Goal: Information Seeking & Learning: Learn about a topic

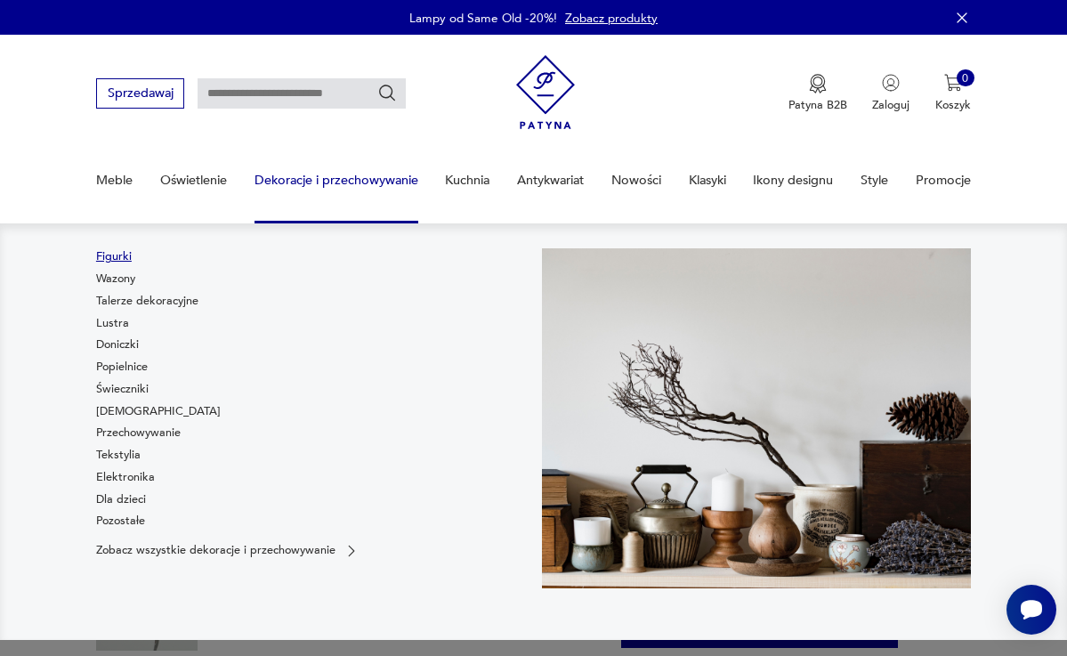
click at [99, 253] on link "Figurki" at bounding box center [114, 256] width 36 height 16
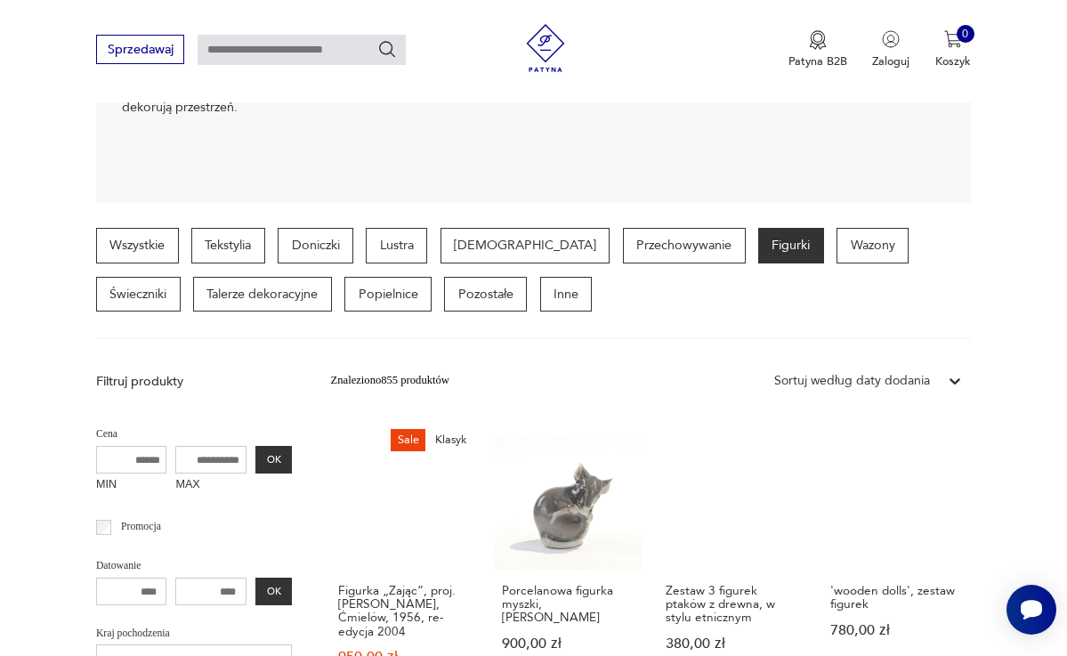
scroll to position [308, 0]
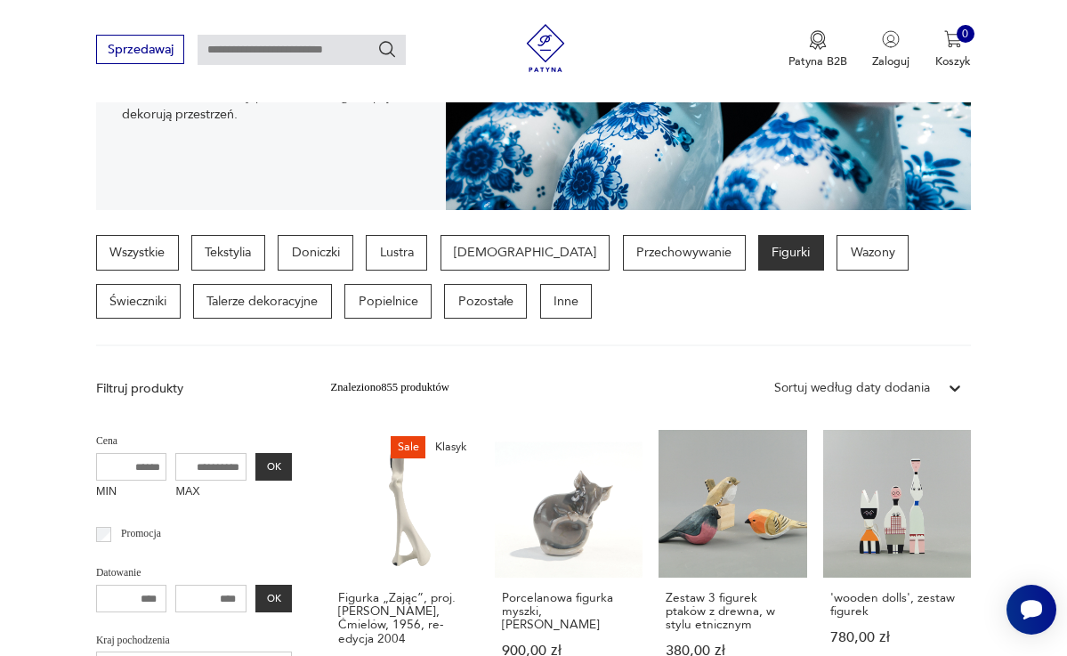
click at [179, 387] on p "Filtruj produkty" at bounding box center [194, 389] width 197 height 18
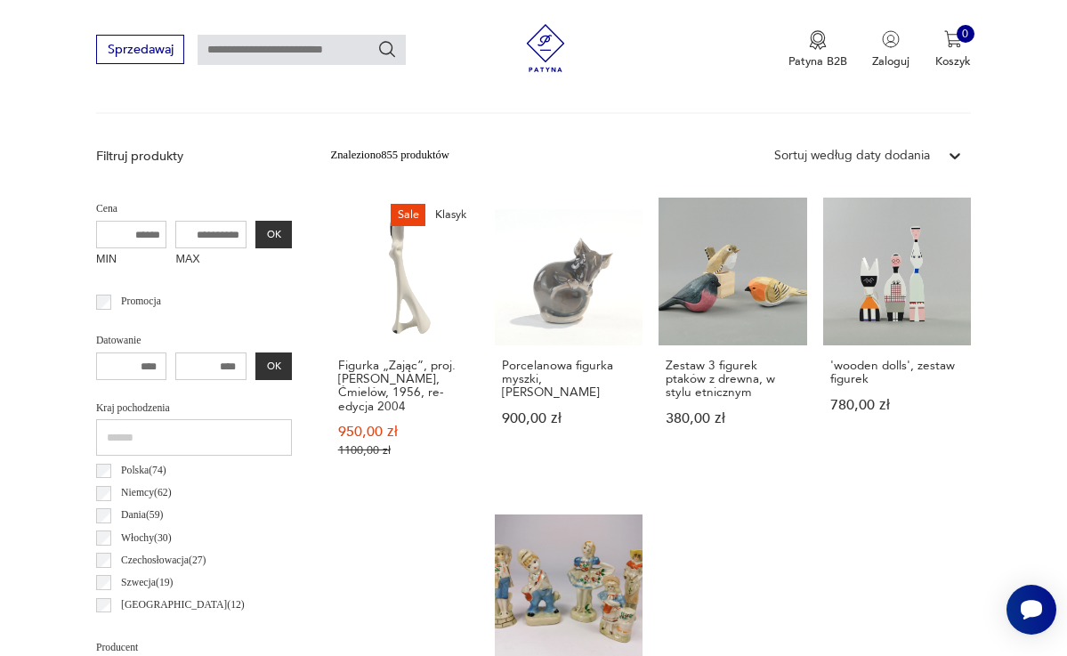
scroll to position [527, 0]
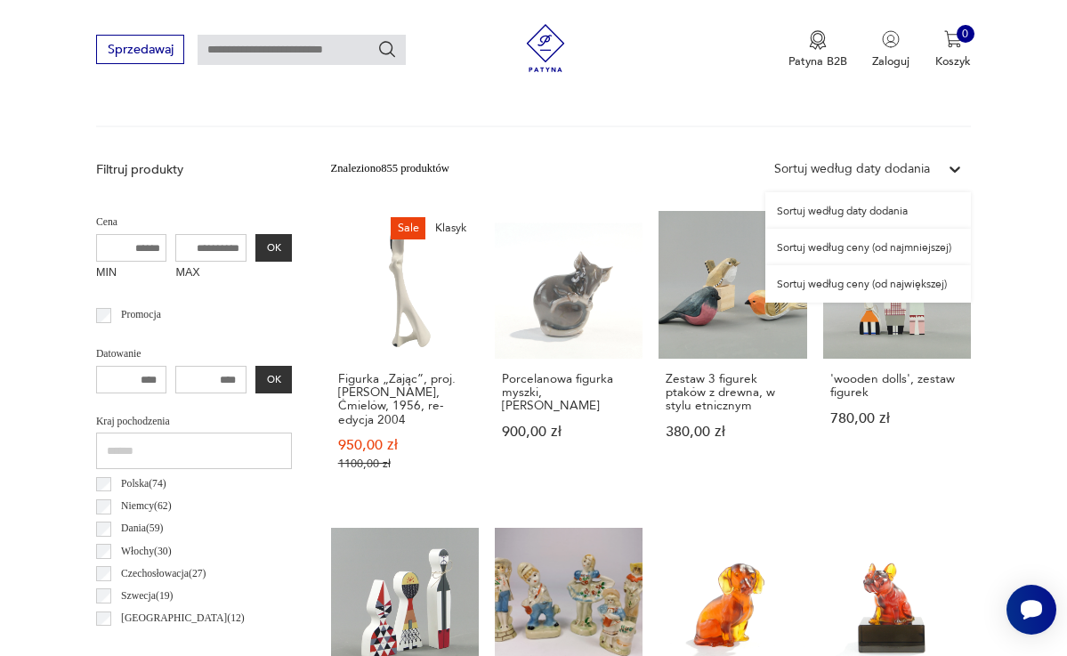
click at [809, 162] on div "Sortuj według daty dodania" at bounding box center [853, 169] width 156 height 18
click at [815, 280] on div "Sortuj według ceny (od największej)" at bounding box center [869, 283] width 206 height 37
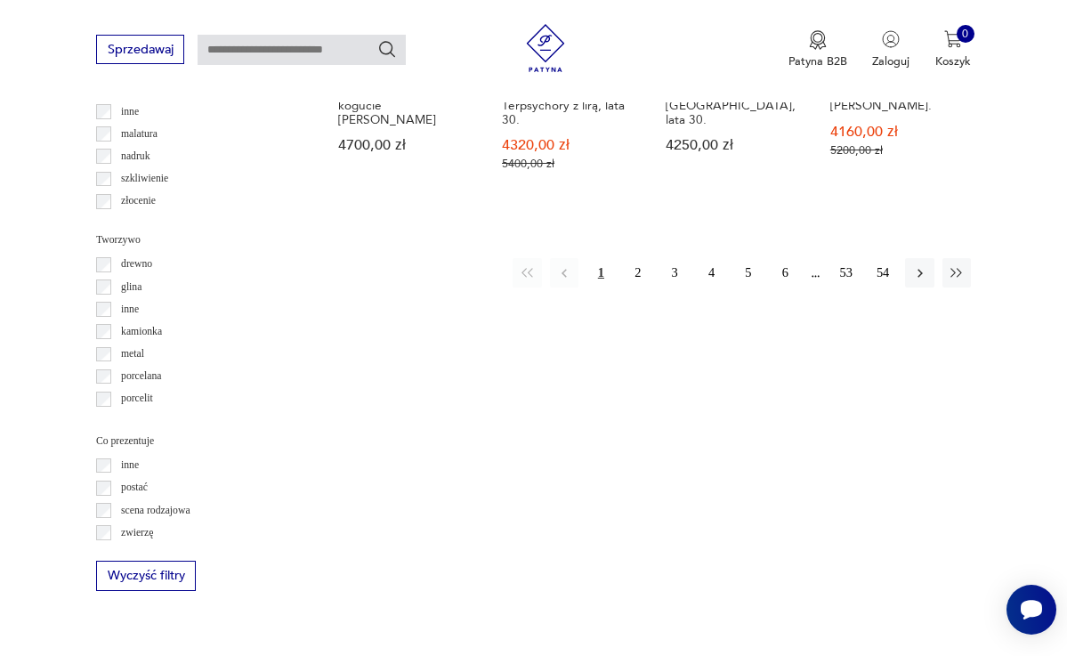
scroll to position [1841, 0]
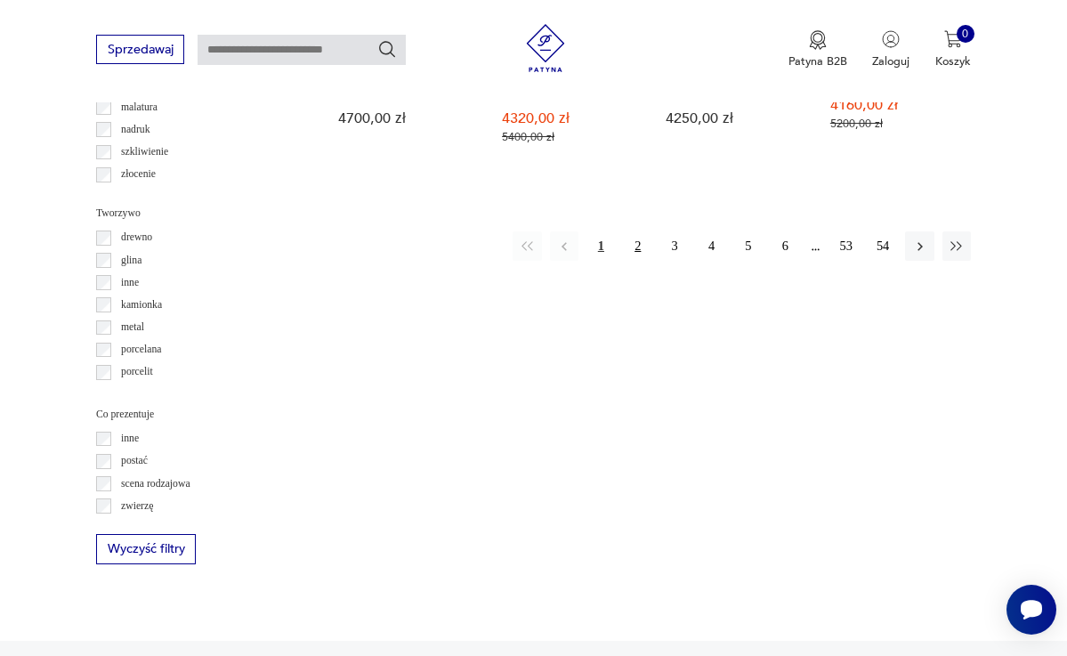
click at [637, 231] on button "2" at bounding box center [638, 245] width 28 height 28
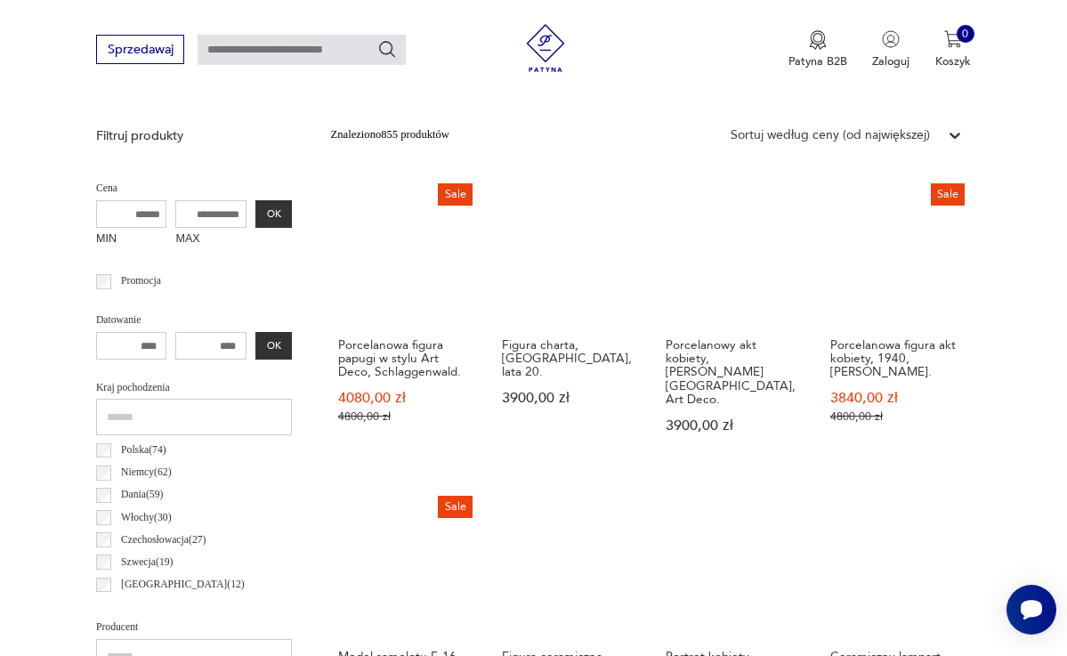
scroll to position [225, 0]
